Goal: Information Seeking & Learning: Learn about a topic

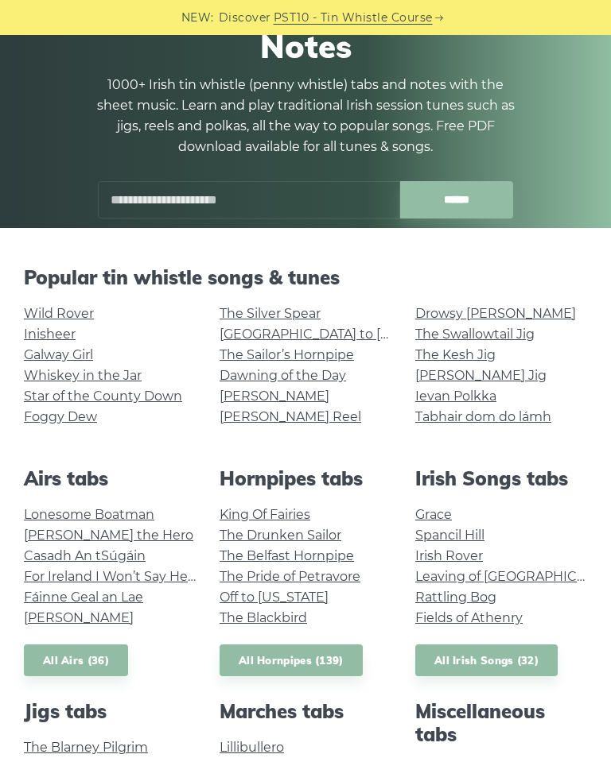
click at [68, 308] on link "Wild Rover" at bounding box center [59, 313] width 70 height 15
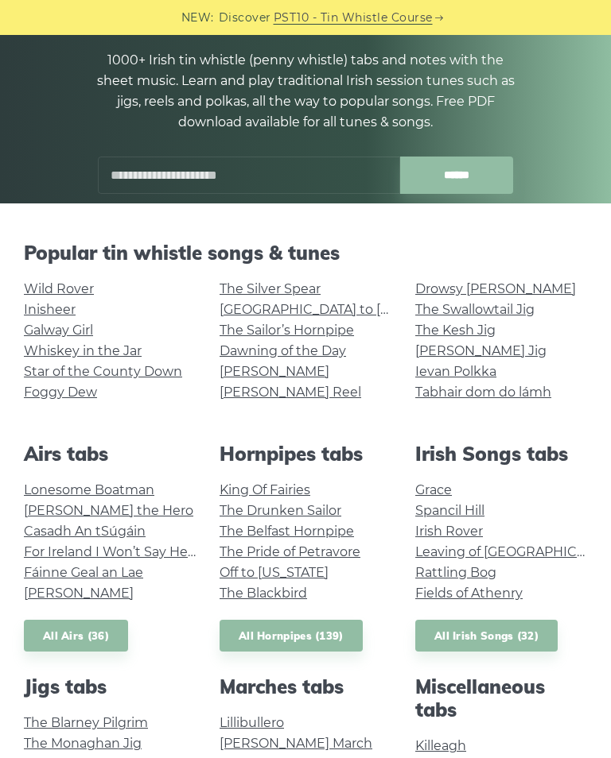
click at [452, 281] on link "Drowsy [PERSON_NAME]" at bounding box center [495, 288] width 161 height 15
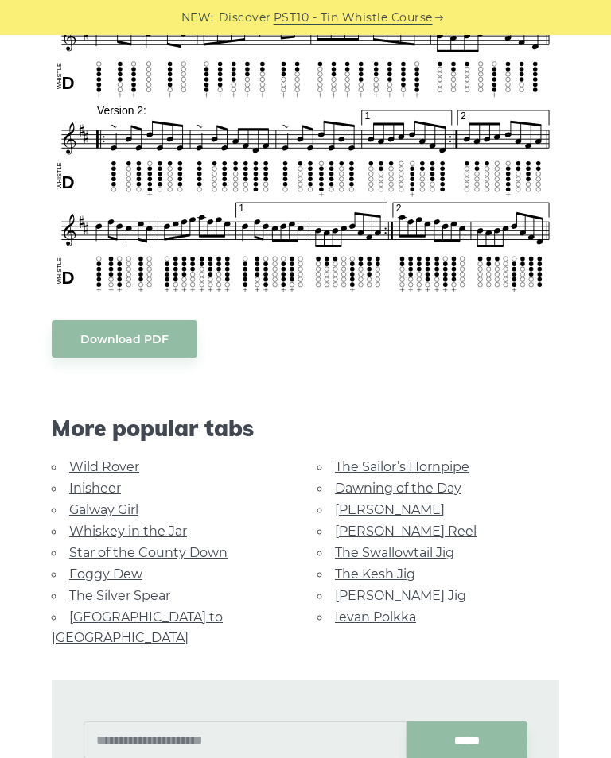
scroll to position [695, 0]
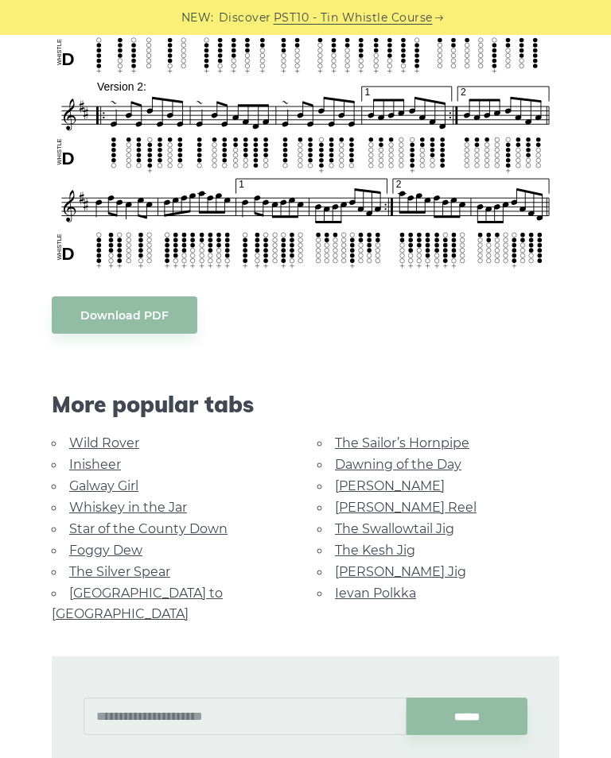
click at [93, 550] on link "Foggy Dew" at bounding box center [105, 550] width 73 height 15
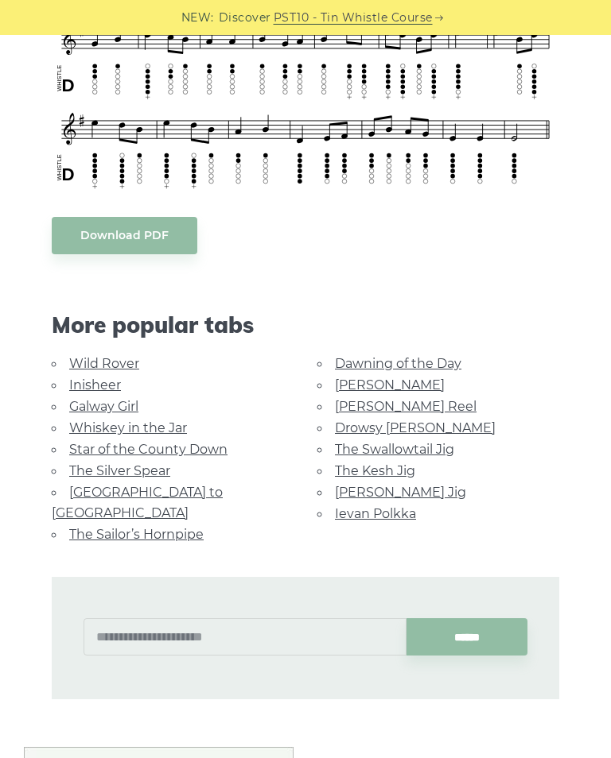
scroll to position [665, 0]
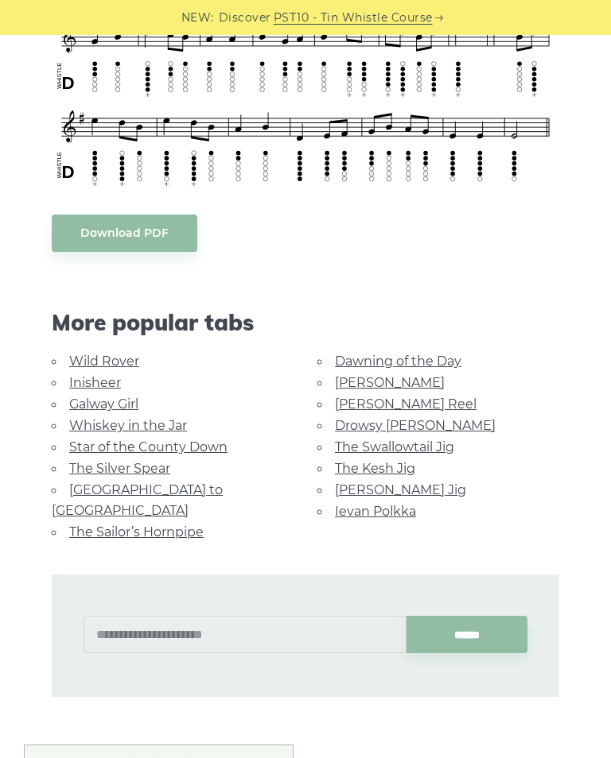
click at [358, 484] on link "[PERSON_NAME] Jig" at bounding box center [400, 490] width 131 height 15
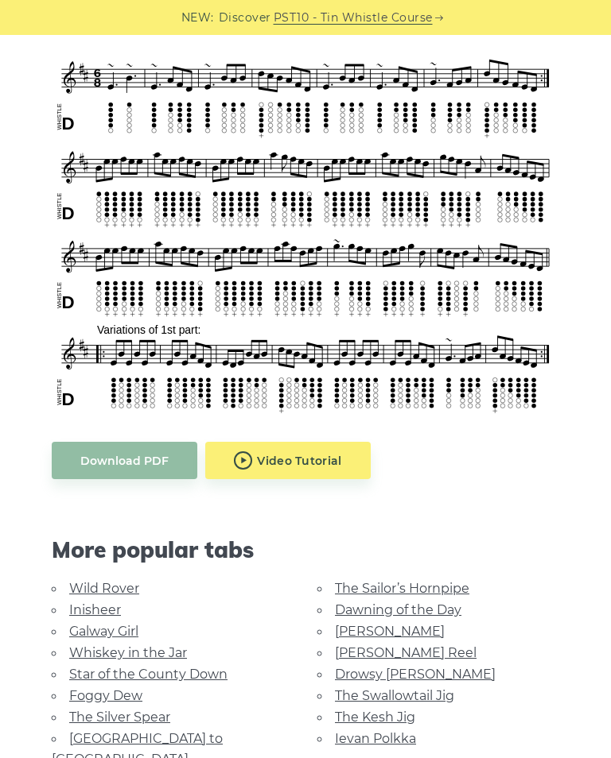
scroll to position [561, 0]
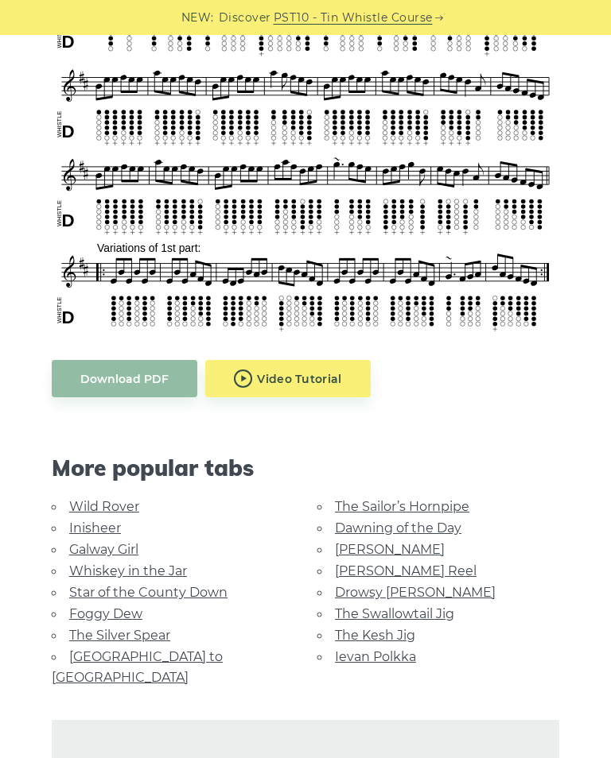
click at [176, 656] on link "Rocky Road to Dublin" at bounding box center [137, 668] width 171 height 36
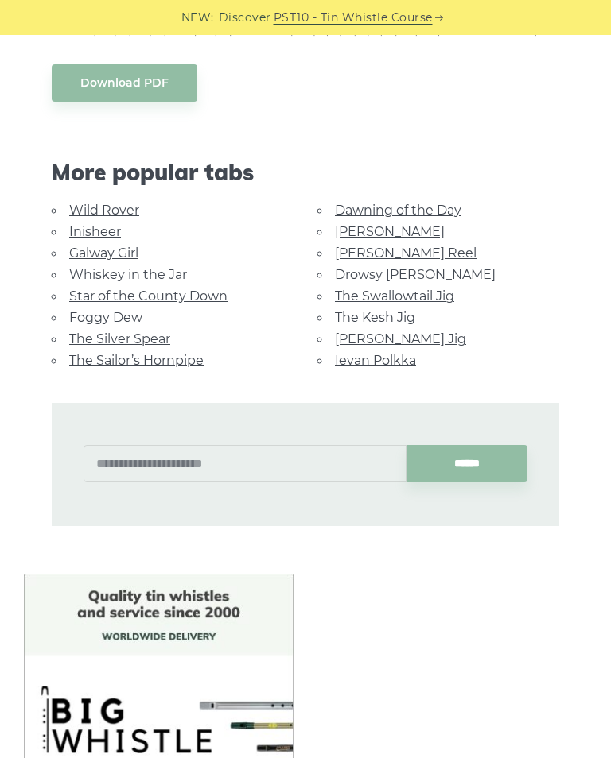
scroll to position [743, 0]
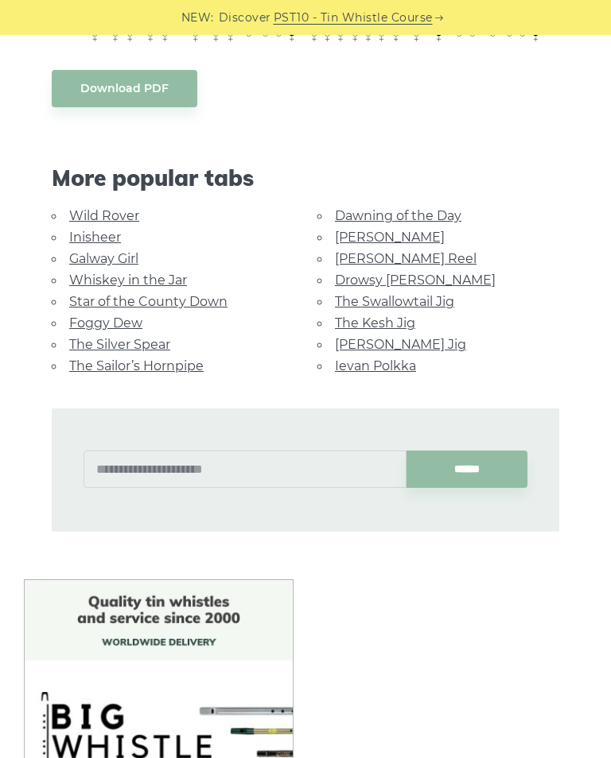
click at [355, 359] on link "Ievan Polkka" at bounding box center [375, 366] width 81 height 15
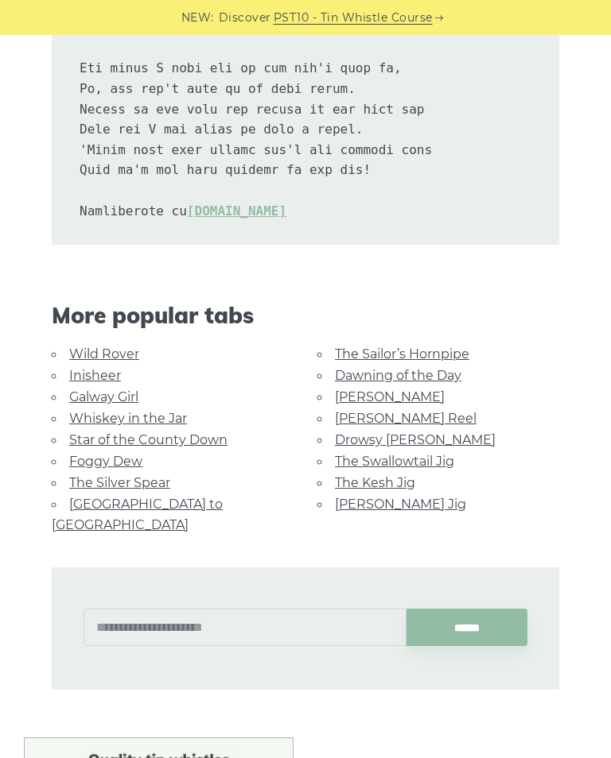
scroll to position [3300, 0]
click at [173, 433] on link "Star of the County Down" at bounding box center [148, 440] width 158 height 15
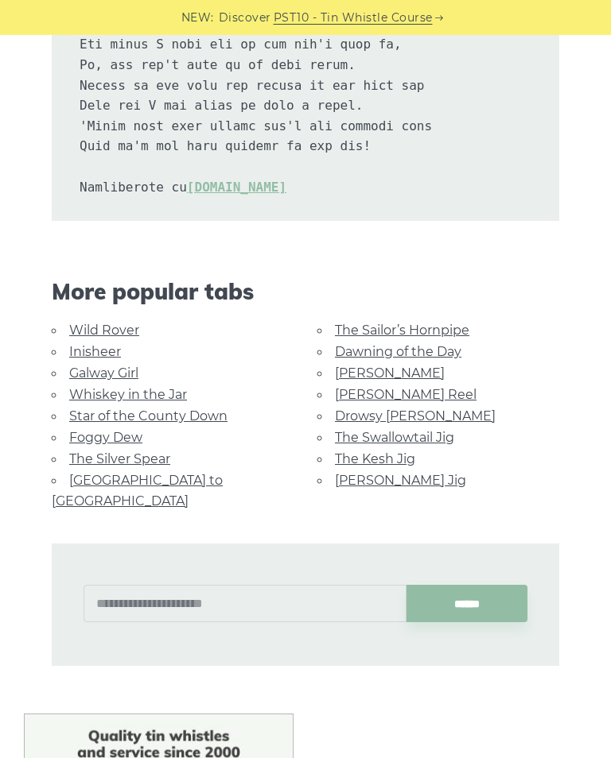
click at [110, 387] on link "Whiskey in the Jar" at bounding box center [128, 394] width 118 height 15
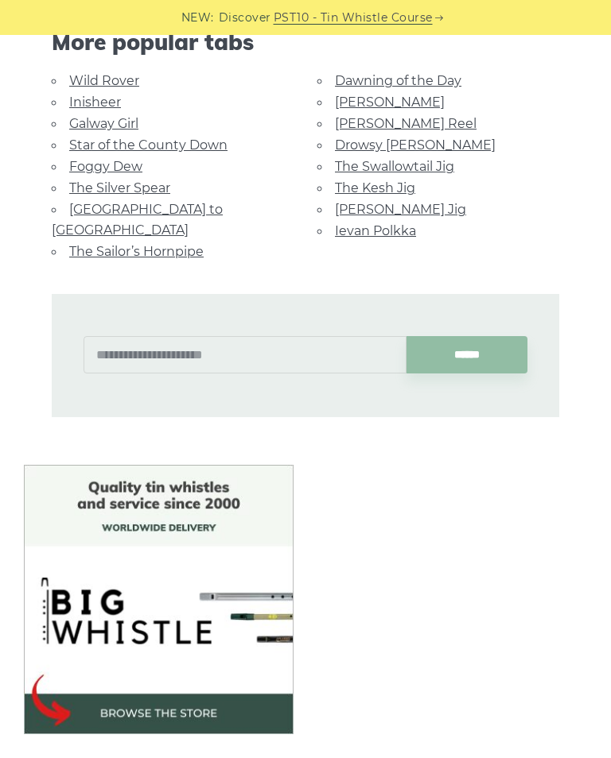
scroll to position [871, 0]
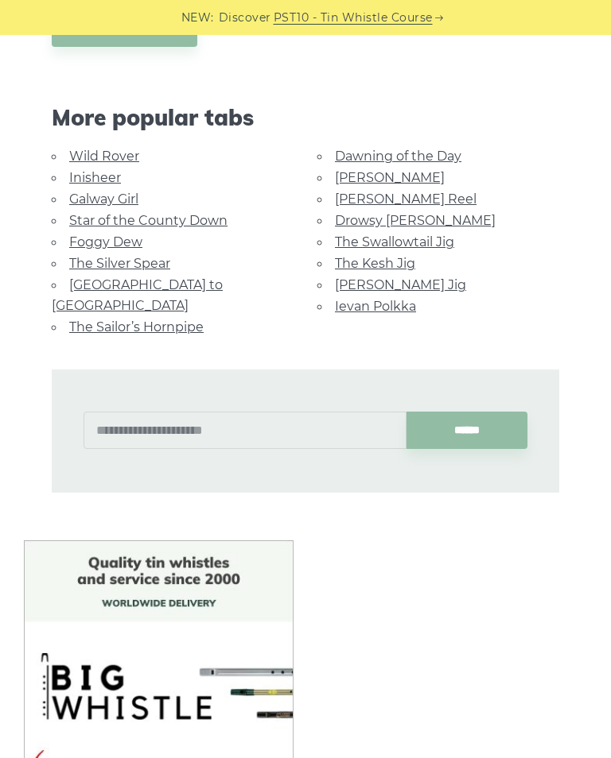
click at [413, 235] on link "The Swallowtail Jig" at bounding box center [394, 242] width 119 height 15
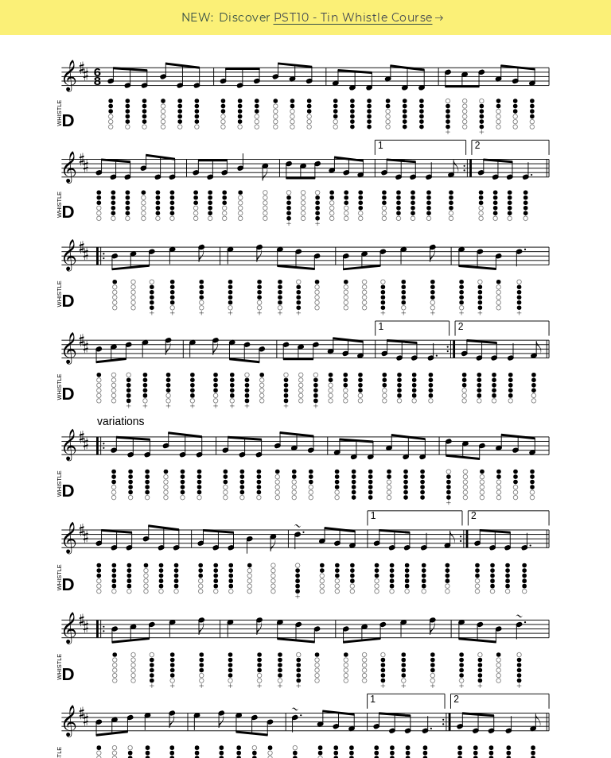
scroll to position [483, 0]
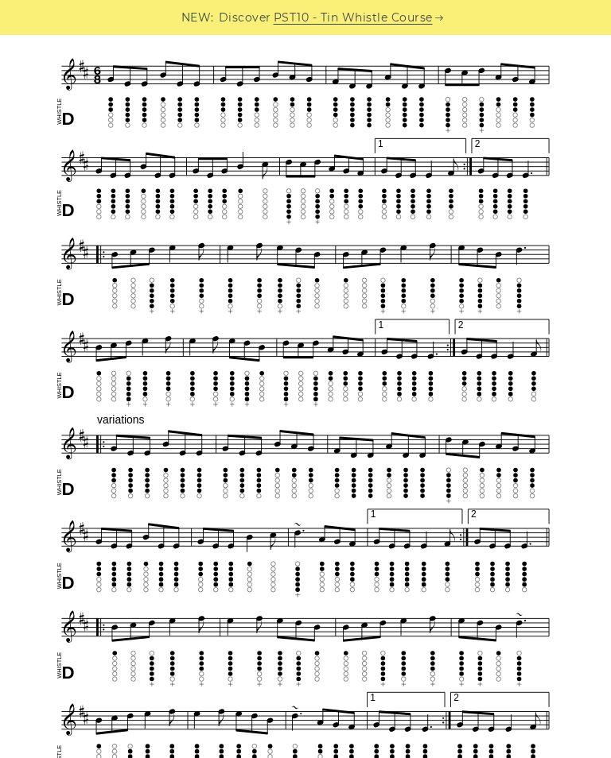
click at [137, 369] on img at bounding box center [305, 391] width 507 height 787
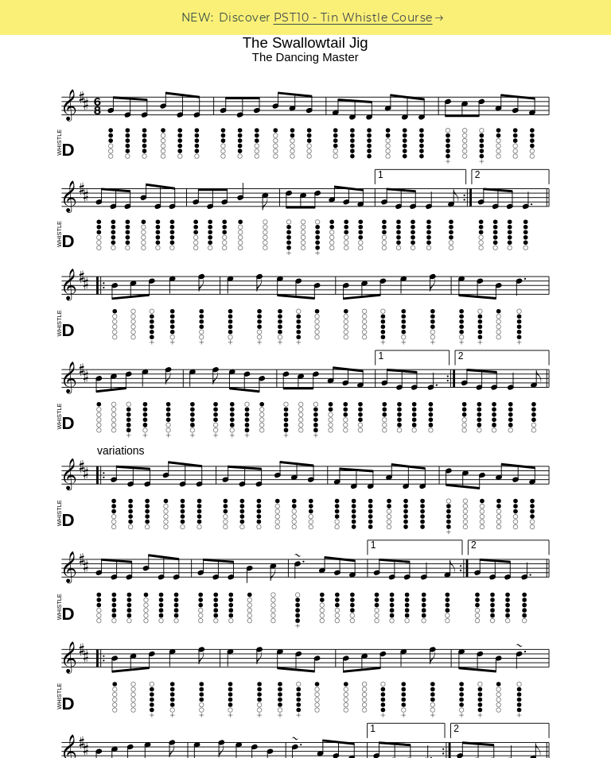
scroll to position [451, 0]
